Goal: Task Accomplishment & Management: Use online tool/utility

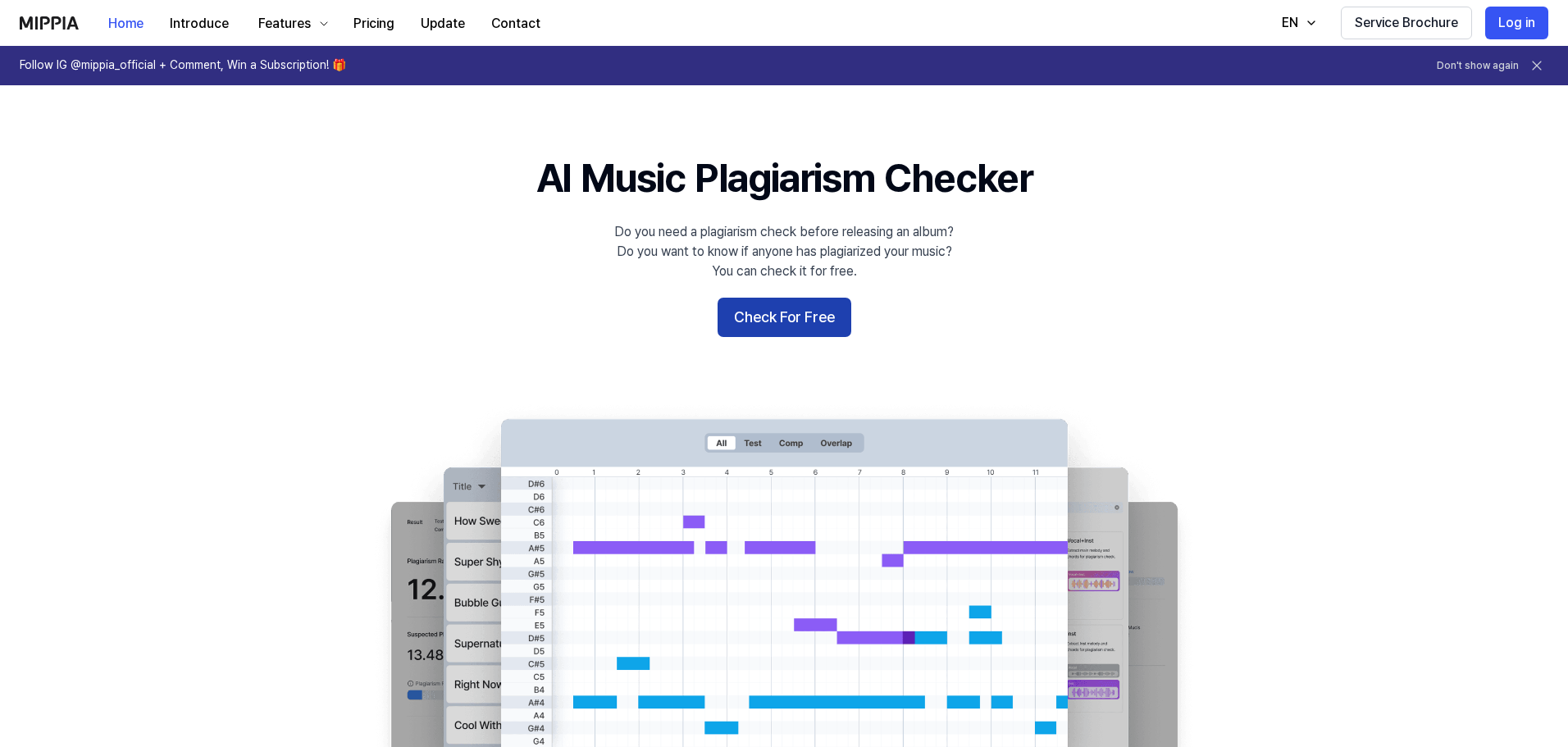
click at [778, 311] on button "Check For Free" at bounding box center [784, 317] width 133 height 40
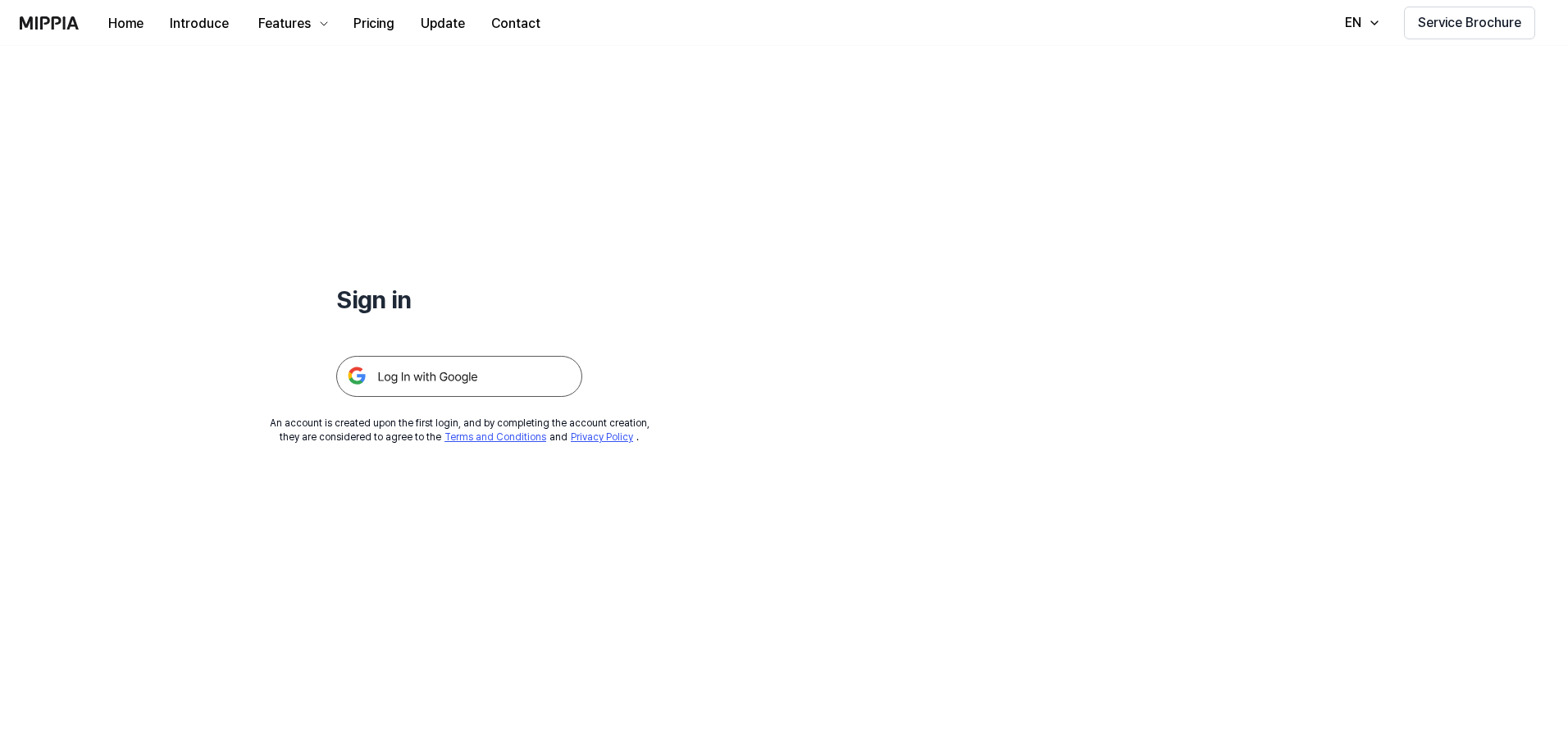
click at [427, 377] on img at bounding box center [458, 376] width 246 height 41
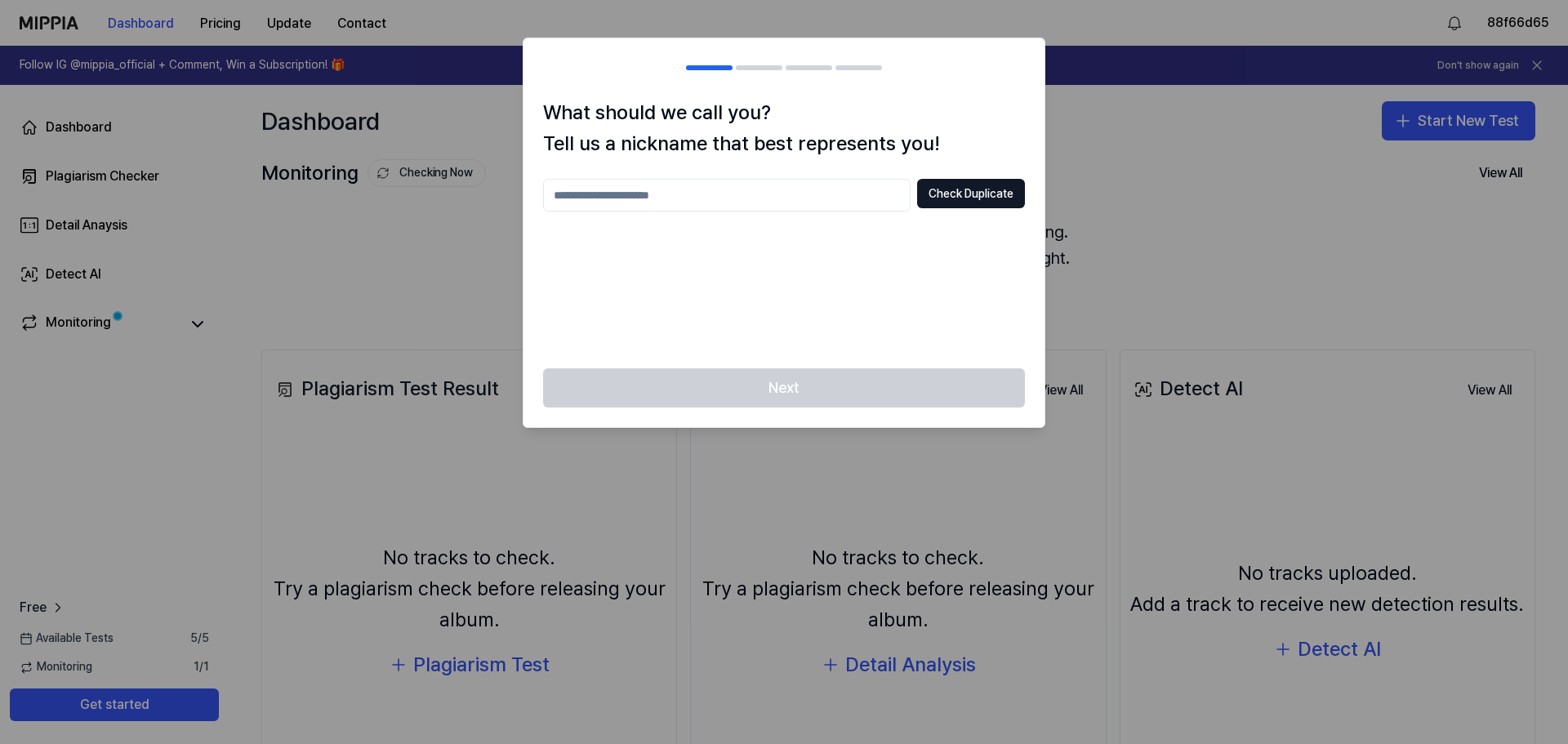
click at [442, 336] on div at bounding box center [784, 372] width 1568 height 744
